Goal: Task Accomplishment & Management: Use online tool/utility

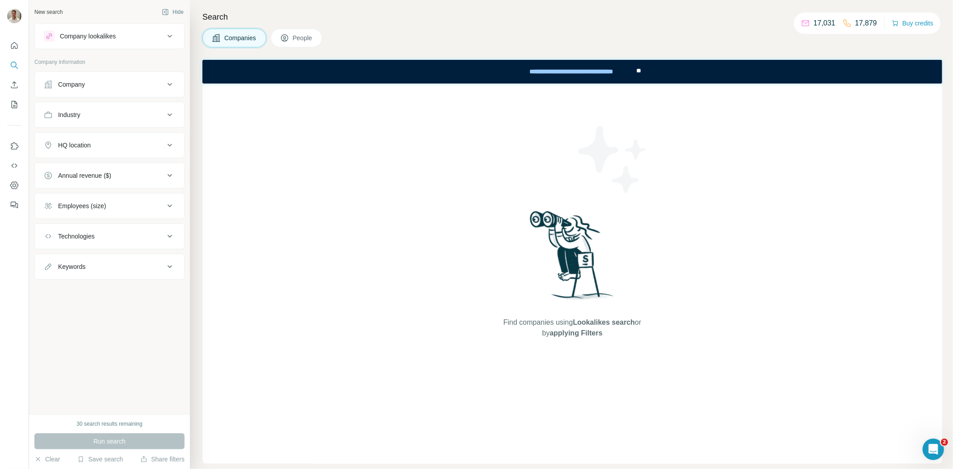
click at [130, 81] on div "Company" at bounding box center [104, 84] width 121 height 9
click at [132, 81] on div "Company" at bounding box center [104, 84] width 121 height 9
click at [12, 87] on icon "Enrich CSV" at bounding box center [14, 84] width 9 height 9
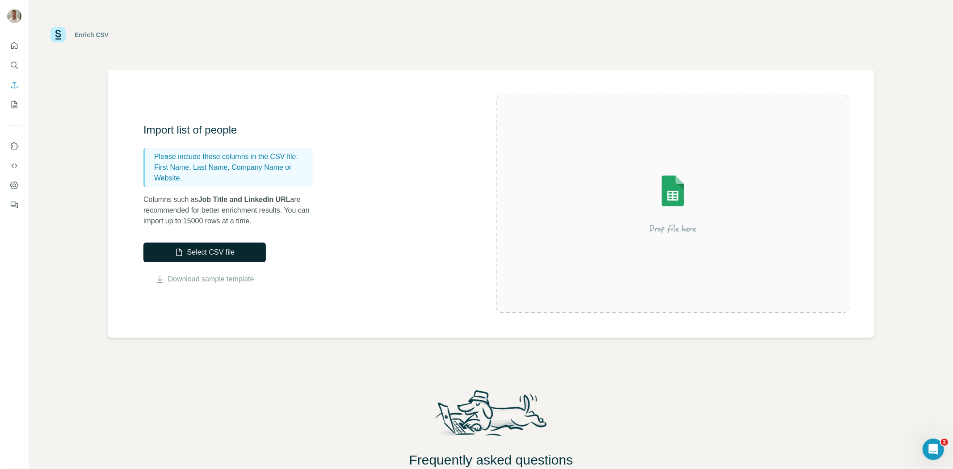
click at [221, 253] on button "Select CSV file" at bounding box center [204, 253] width 122 height 20
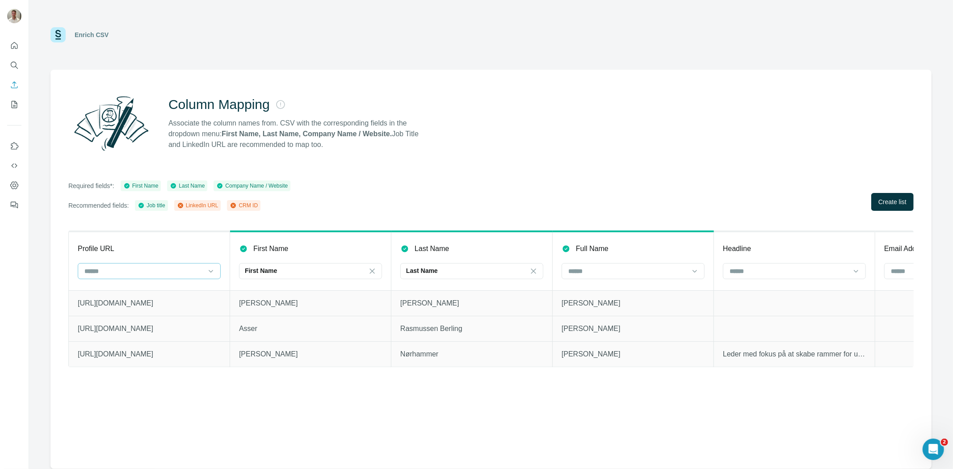
click at [172, 274] on input at bounding box center [144, 271] width 121 height 10
click at [167, 289] on div "LinkedIn URL" at bounding box center [149, 290] width 128 height 9
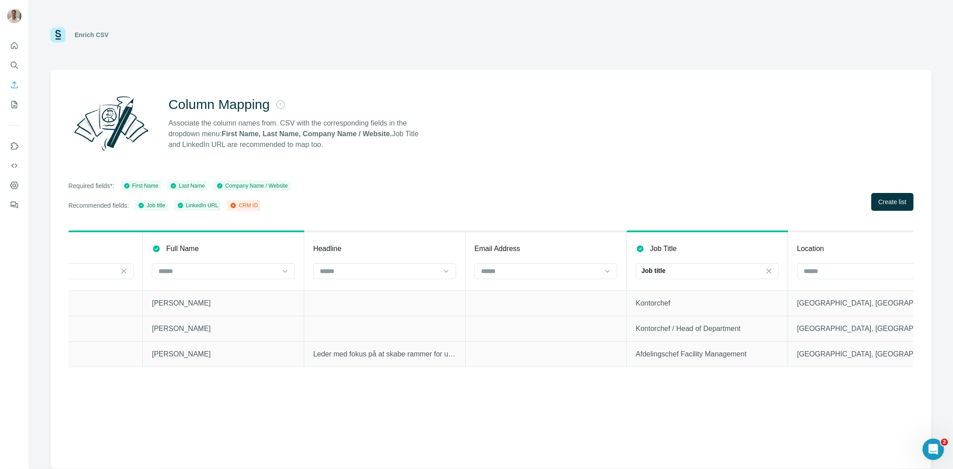
scroll to position [0, 405]
click at [552, 277] on div at bounding box center [545, 271] width 121 height 15
click at [527, 271] on input at bounding box center [545, 271] width 121 height 10
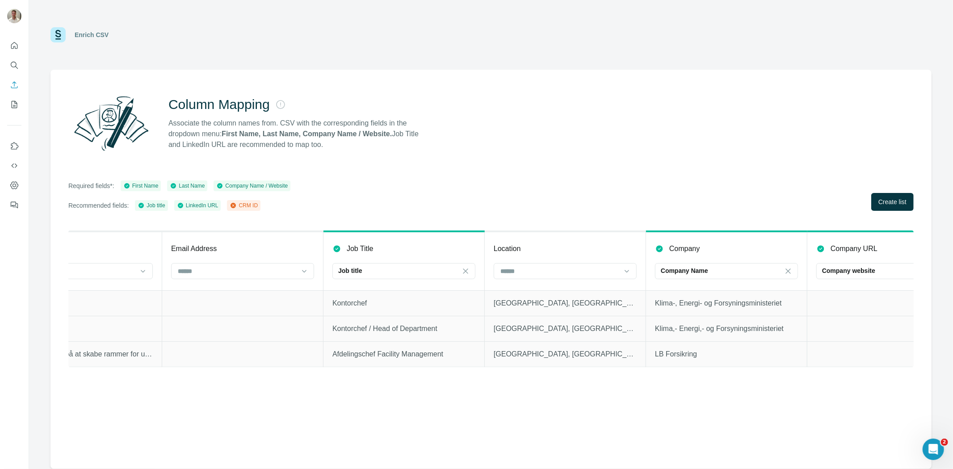
scroll to position [0, 707]
click at [538, 273] on input at bounding box center [565, 271] width 121 height 10
click at [539, 271] on input at bounding box center [565, 271] width 121 height 10
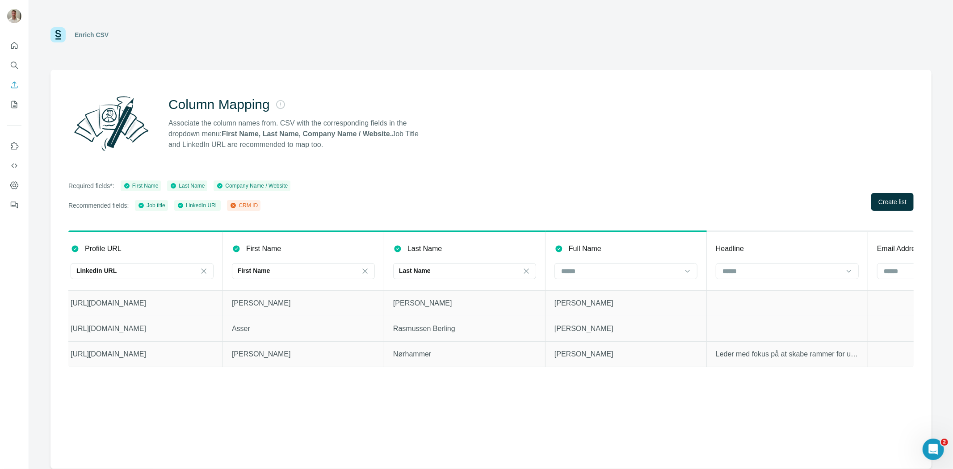
scroll to position [0, 0]
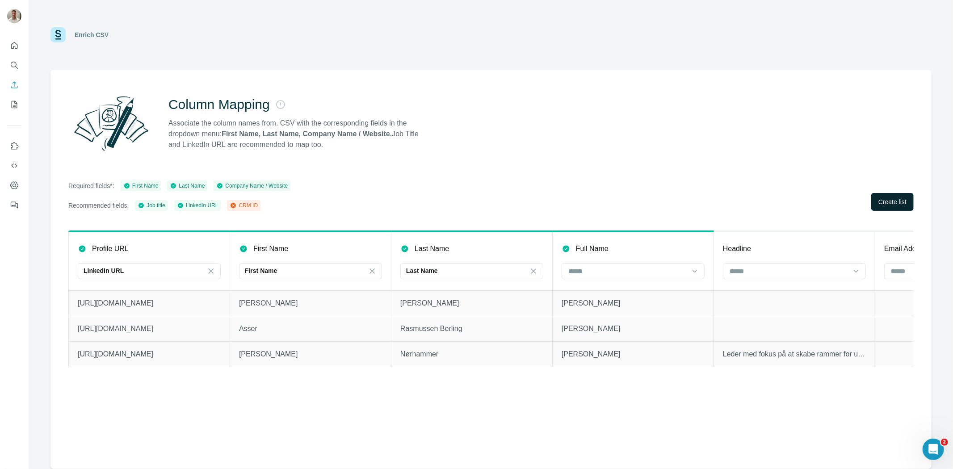
click at [891, 202] on span "Create list" at bounding box center [892, 201] width 28 height 9
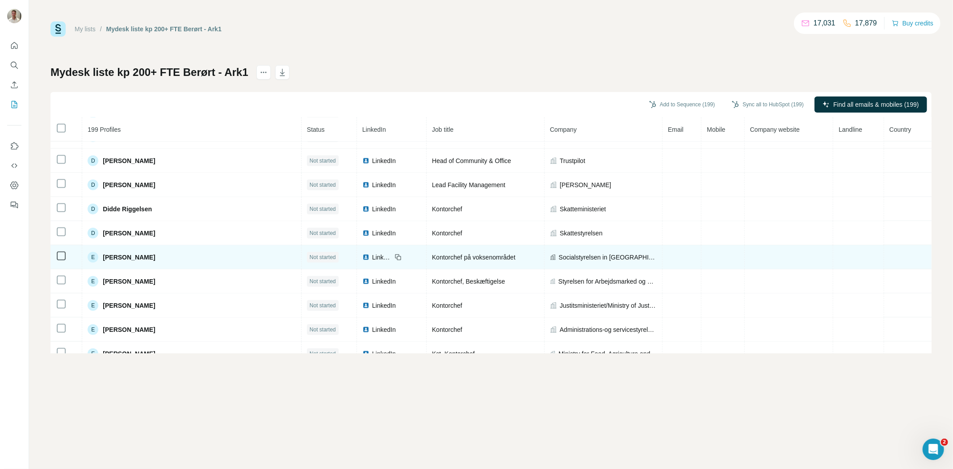
scroll to position [815, 0]
